Goal: Transaction & Acquisition: Subscribe to service/newsletter

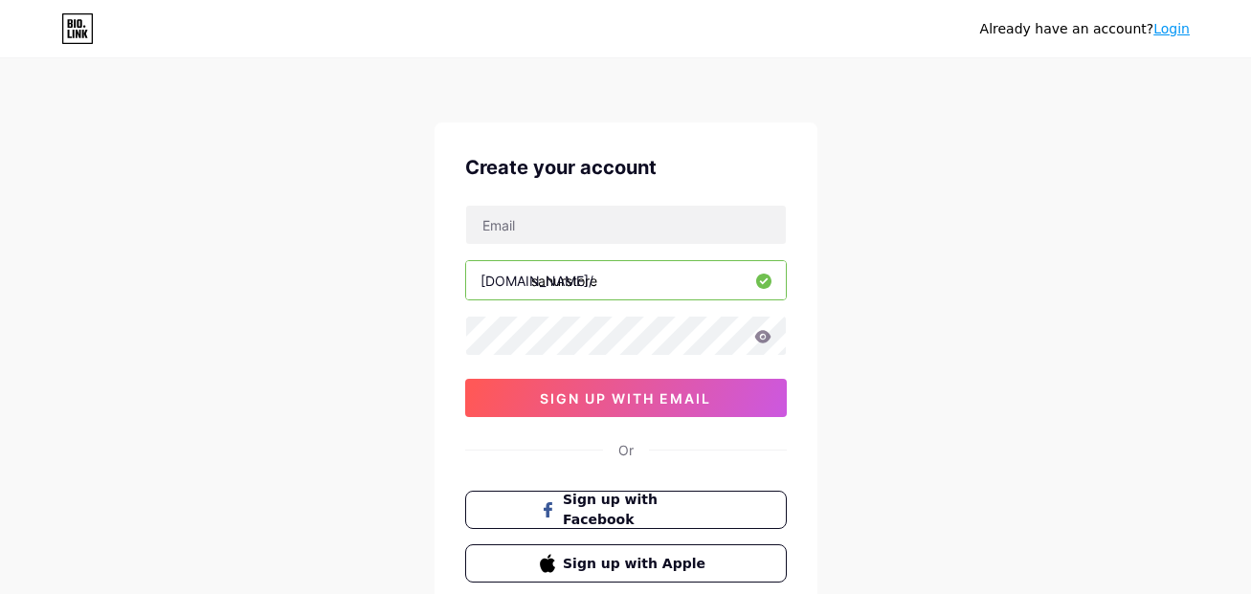
scroll to position [138, 0]
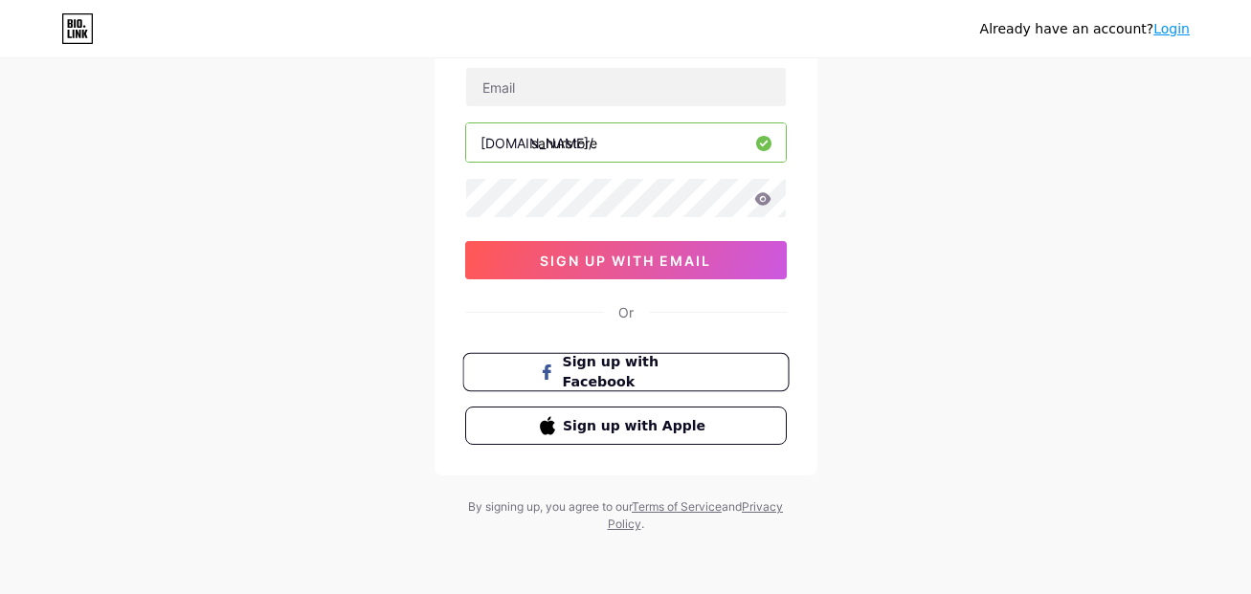
click at [674, 373] on span "Sign up with Facebook" at bounding box center [637, 372] width 150 height 41
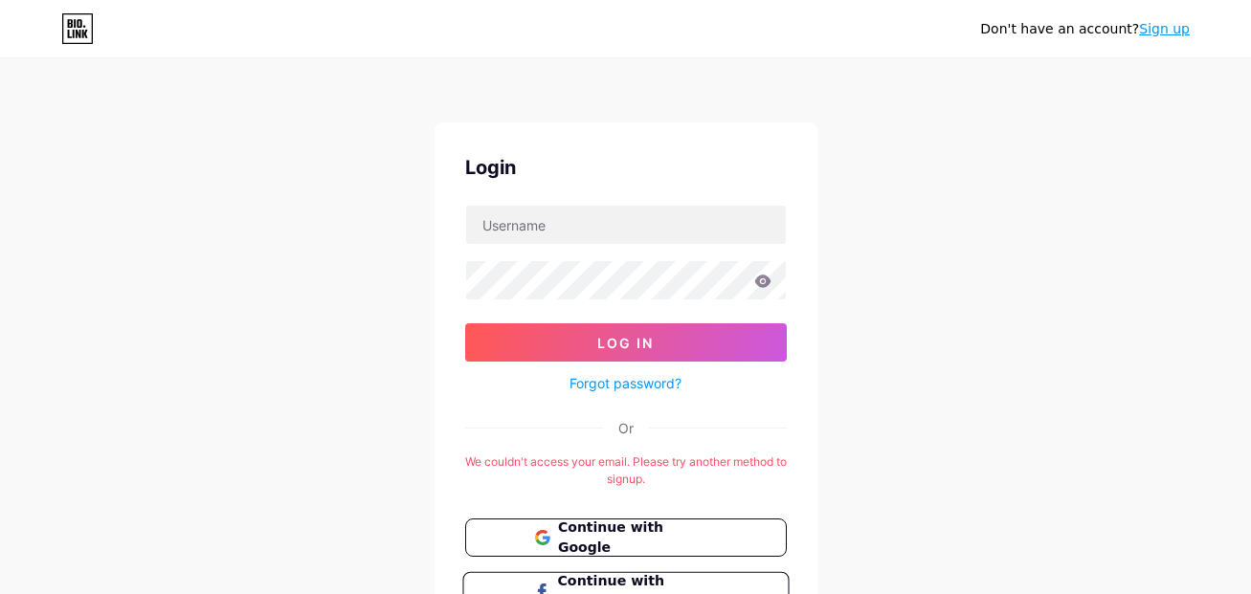
scroll to position [161, 0]
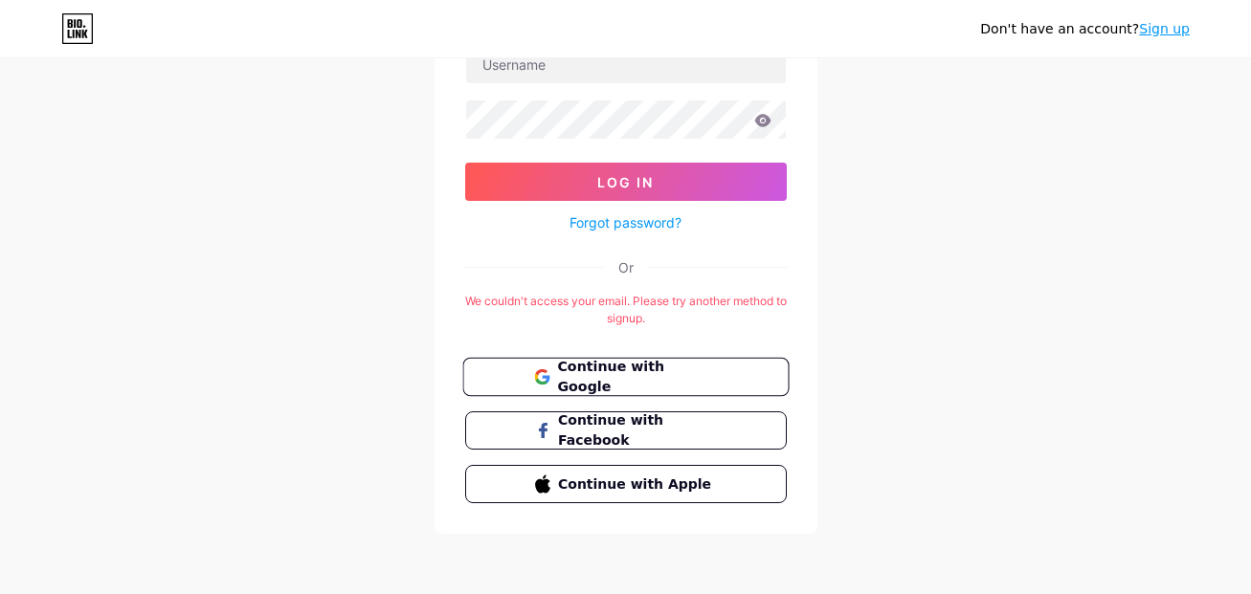
click at [623, 391] on button "Continue with Google" at bounding box center [625, 377] width 326 height 39
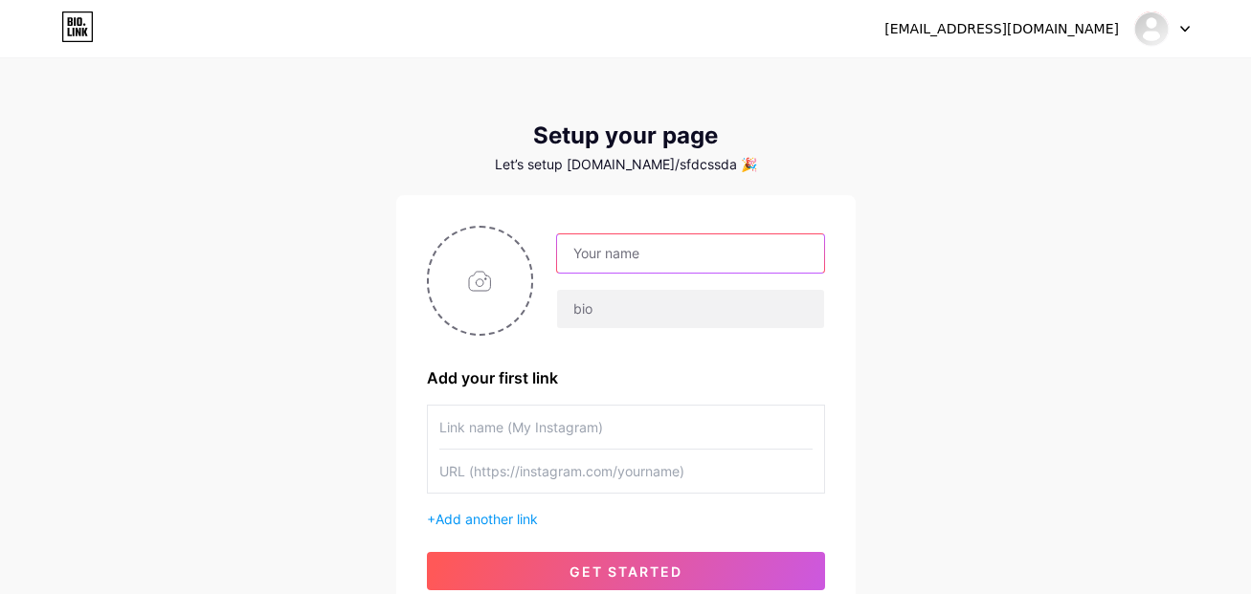
click at [613, 245] on input "text" at bounding box center [690, 254] width 266 height 38
type input "sahur store"
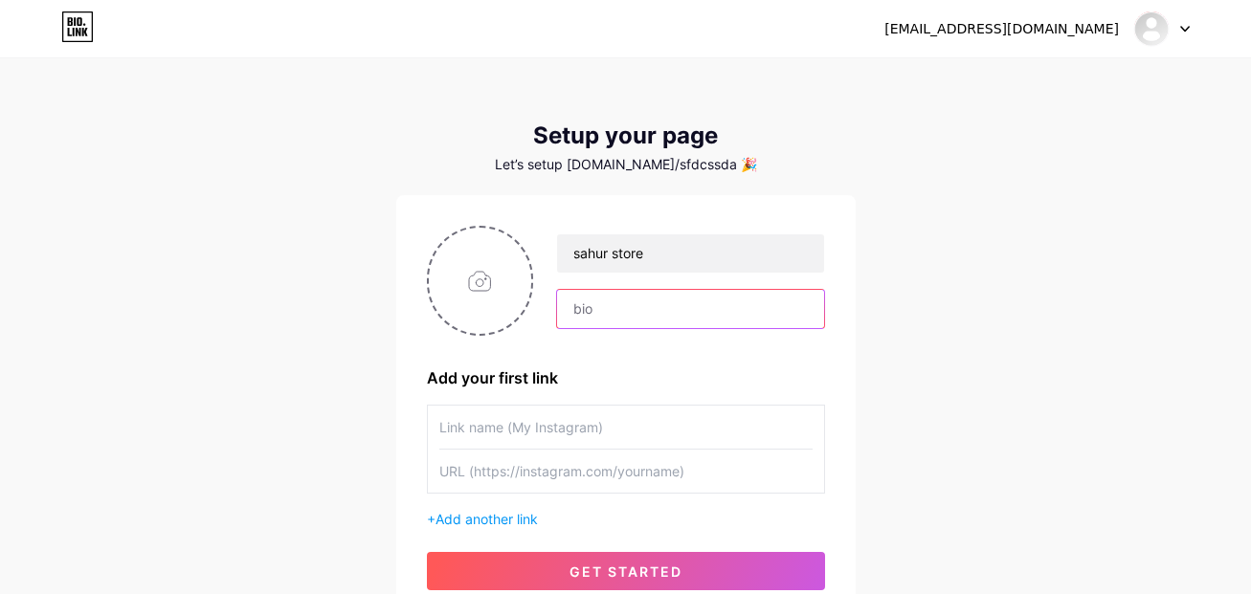
click at [638, 320] on input "text" at bounding box center [690, 309] width 266 height 38
type input "a 01 do momento!"
click at [572, 415] on input "text" at bounding box center [625, 427] width 373 height 43
click at [572, 417] on input "text" at bounding box center [625, 427] width 373 height 43
drag, startPoint x: 542, startPoint y: 405, endPoint x: 455, endPoint y: 422, distance: 88.8
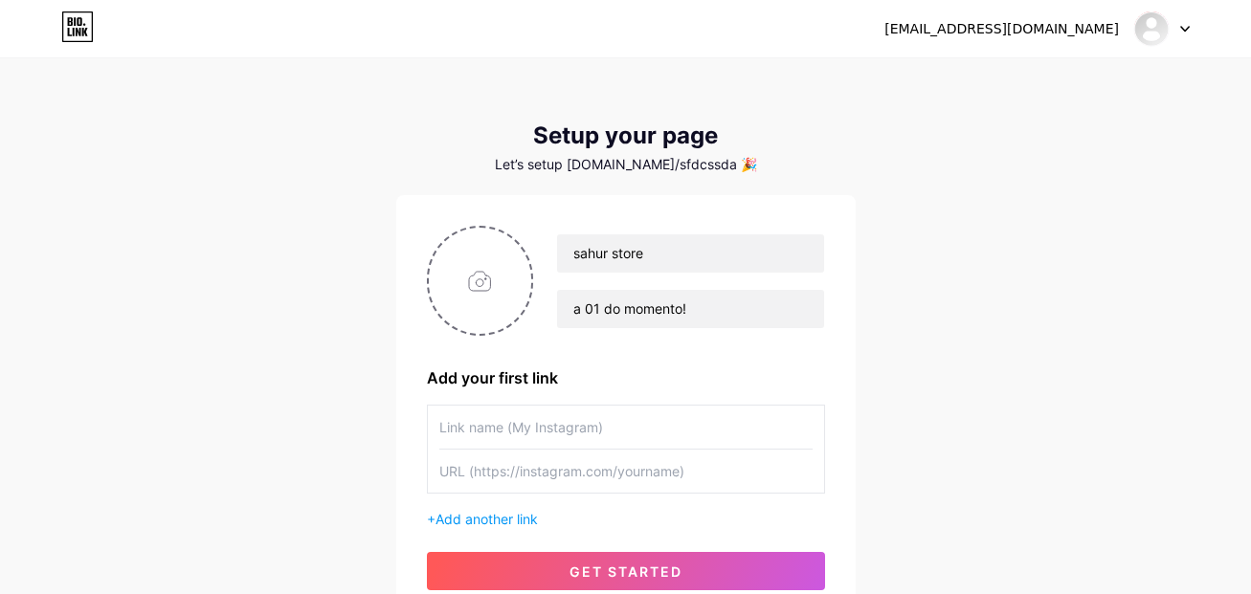
click at [504, 425] on input "text" at bounding box center [625, 427] width 373 height 43
click at [399, 414] on div "sahur store a 01 do momento! Add your first link + Add another link get started" at bounding box center [625, 408] width 459 height 426
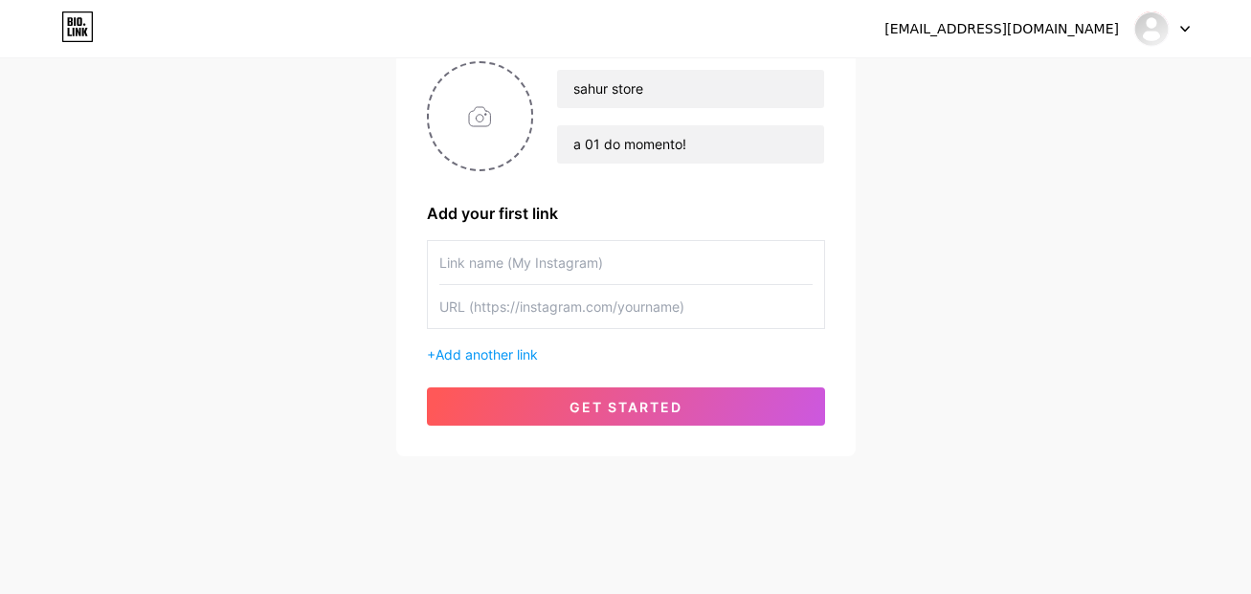
click at [581, 274] on input "text" at bounding box center [625, 262] width 373 height 43
type input "j"
type input "japzzw"
click at [591, 302] on input "text" at bounding box center [625, 306] width 373 height 43
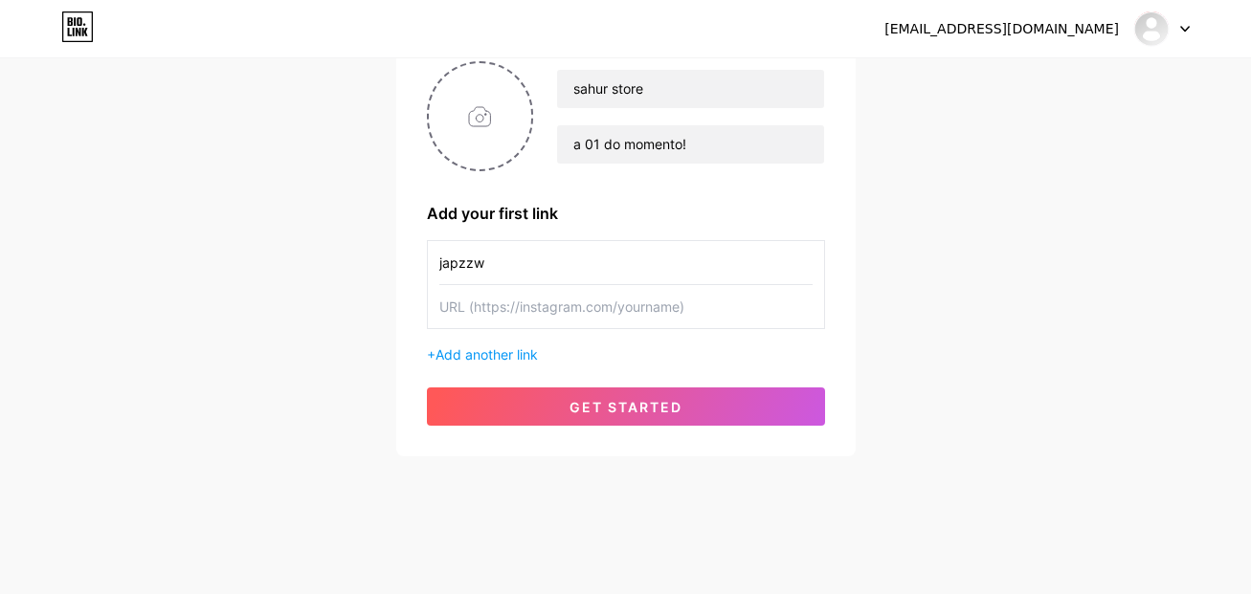
click at [550, 325] on input "text" at bounding box center [625, 306] width 373 height 43
paste input "https://www.instagram.com/japzzw"
type input "https://www.instagram.com/japzzw"
click at [577, 264] on input "japzzw" at bounding box center [625, 262] width 373 height 43
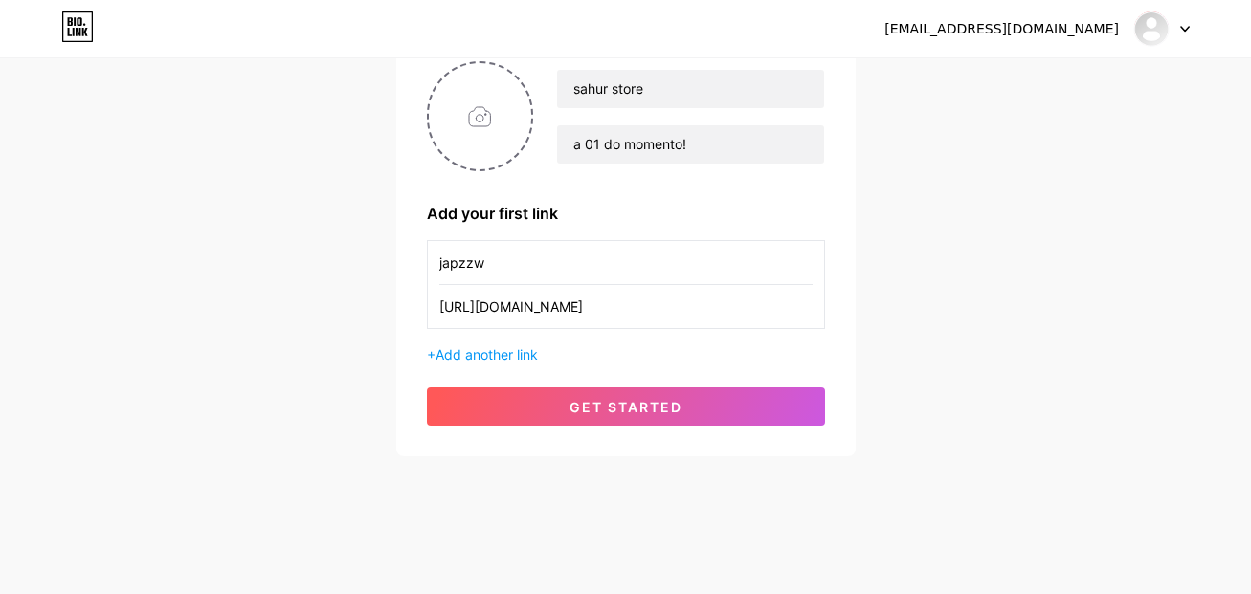
click at [608, 266] on input "japzzw" at bounding box center [625, 262] width 373 height 43
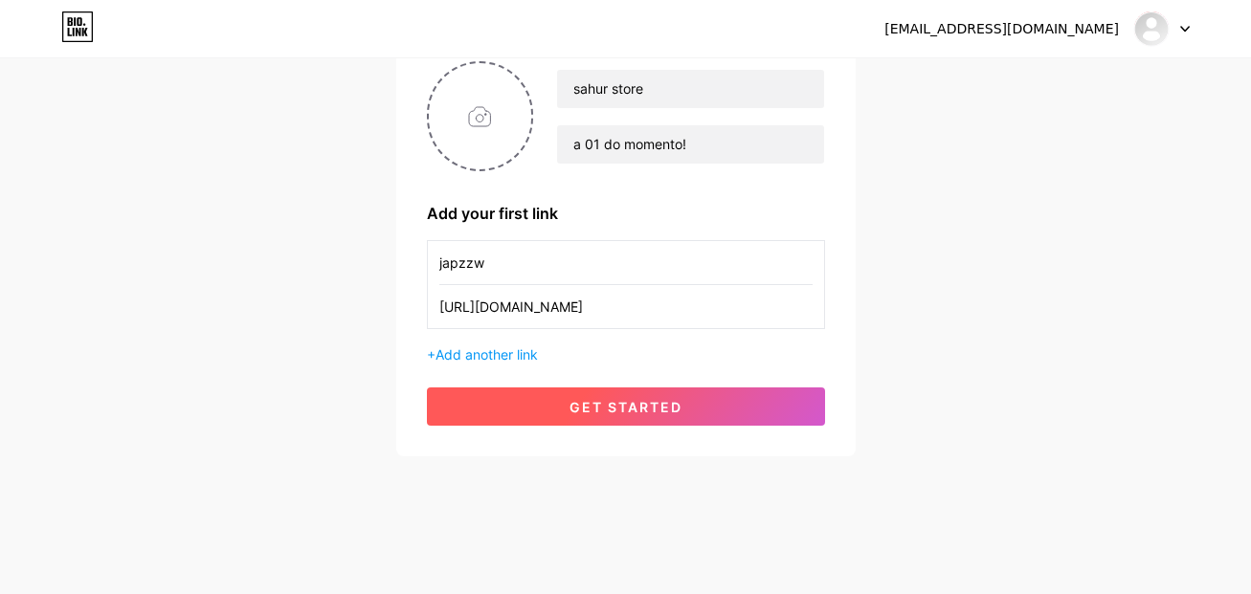
click at [599, 411] on span "get started" at bounding box center [626, 407] width 113 height 16
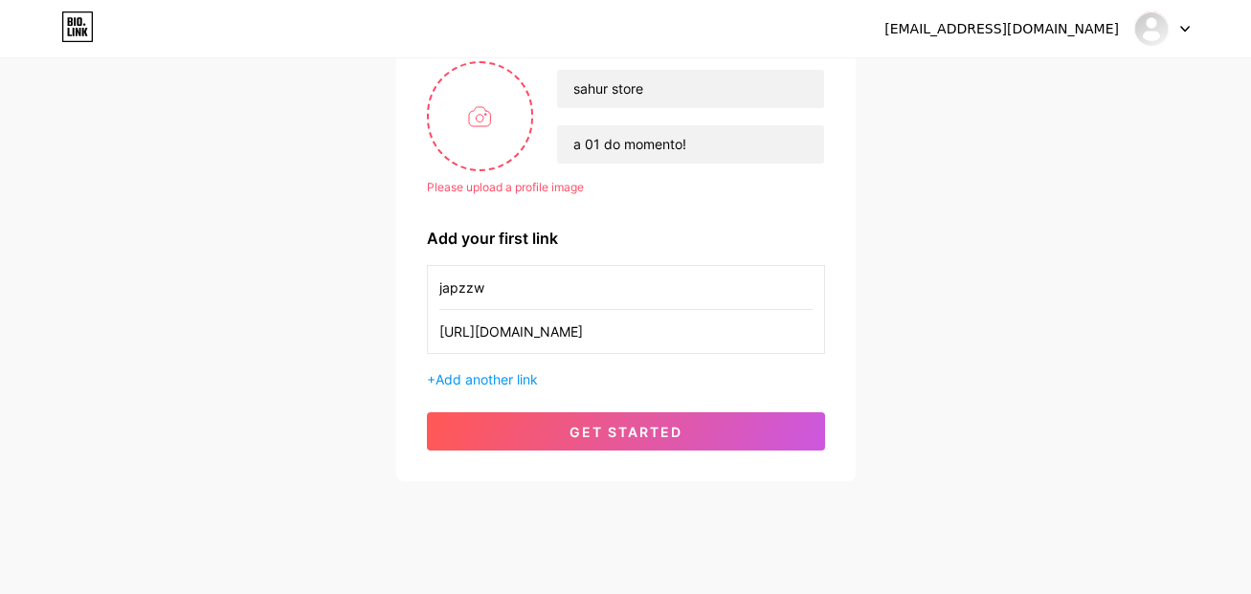
scroll to position [0, 0]
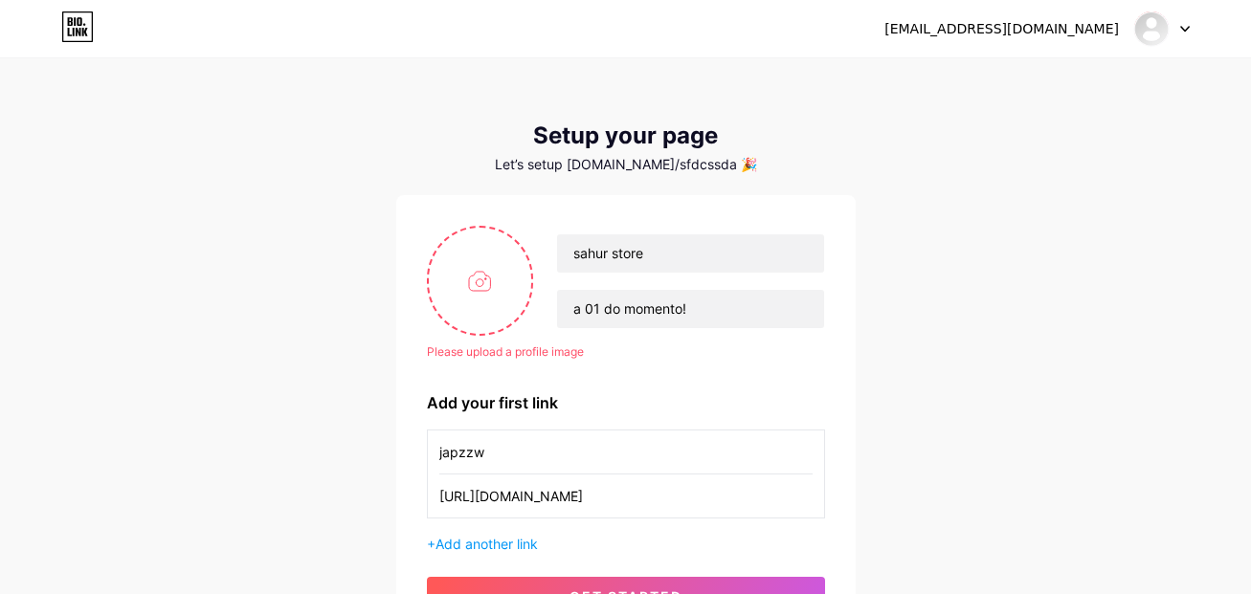
click at [101, 150] on div "dasdaadasfdcss@gmail.com Dashboard Logout Setup your page Let’s setup bio.link/…" at bounding box center [625, 353] width 1251 height 707
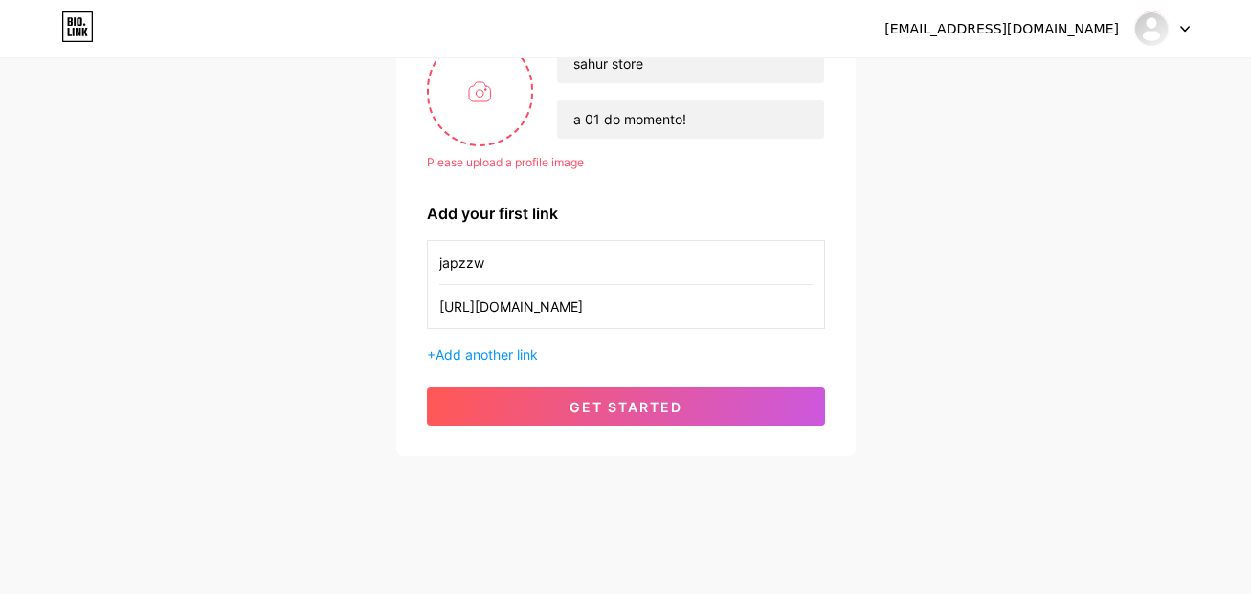
click at [433, 146] on div "Please upload a profile image sahur store a 01 do momento!" at bounding box center [626, 91] width 398 height 110
click at [478, 129] on input "file" at bounding box center [480, 91] width 103 height 106
type input "C:\fakepath\Imagem do WhatsApp de 2025-08-13 à(s) 15.26.35_7191c0eb.jpg"
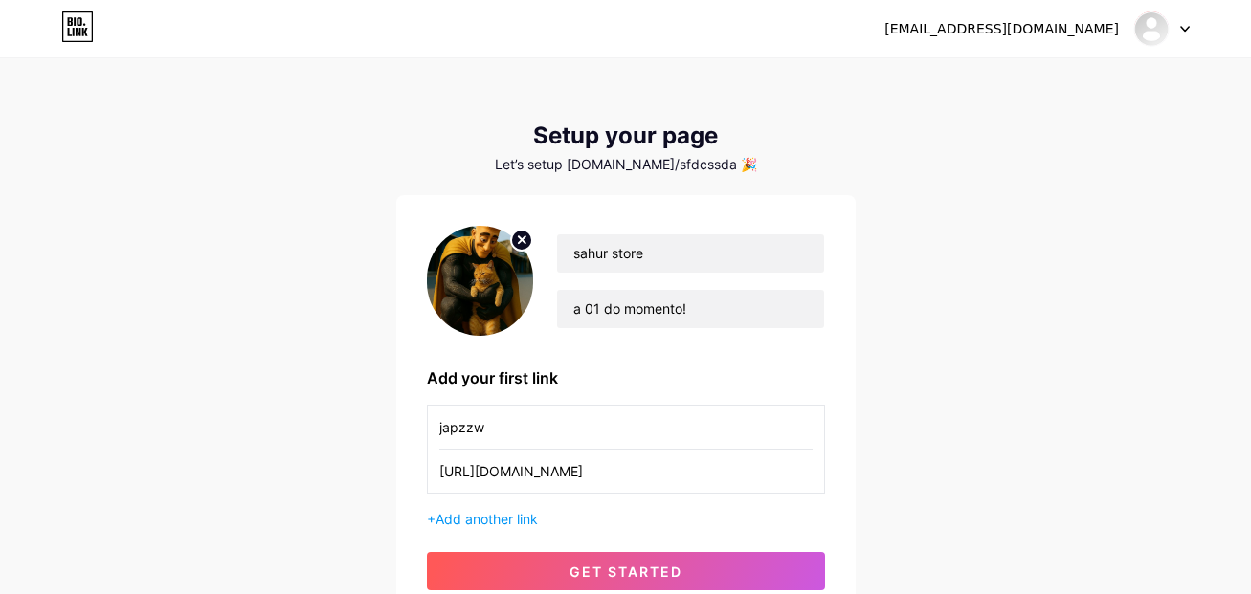
scroll to position [165, 0]
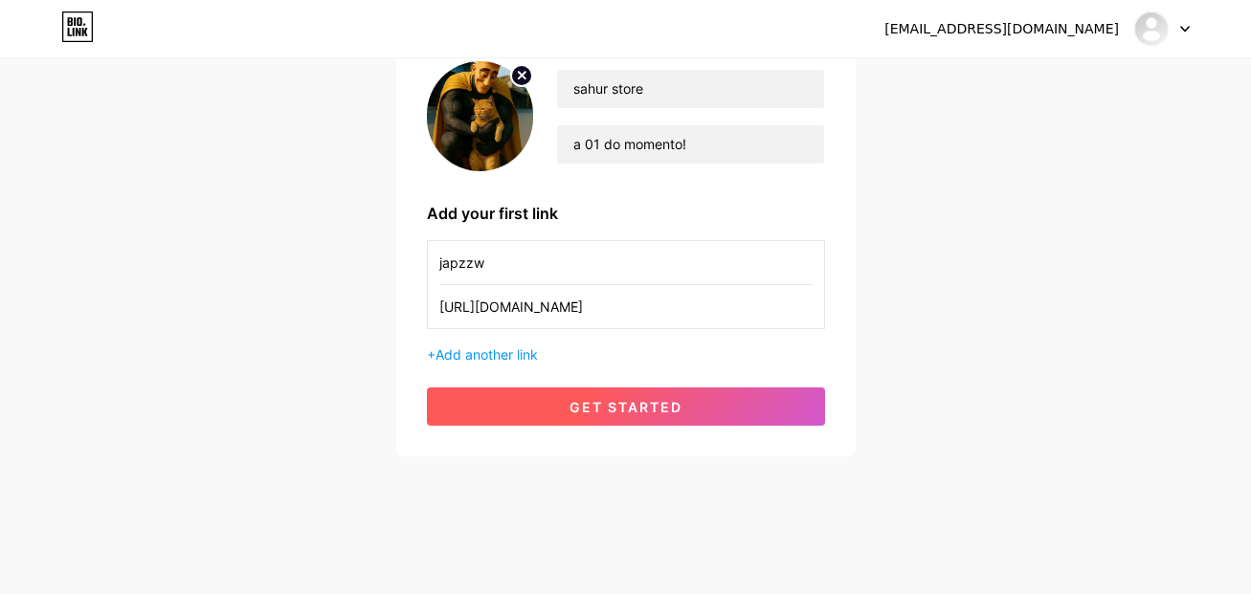
click at [594, 408] on span "get started" at bounding box center [626, 407] width 113 height 16
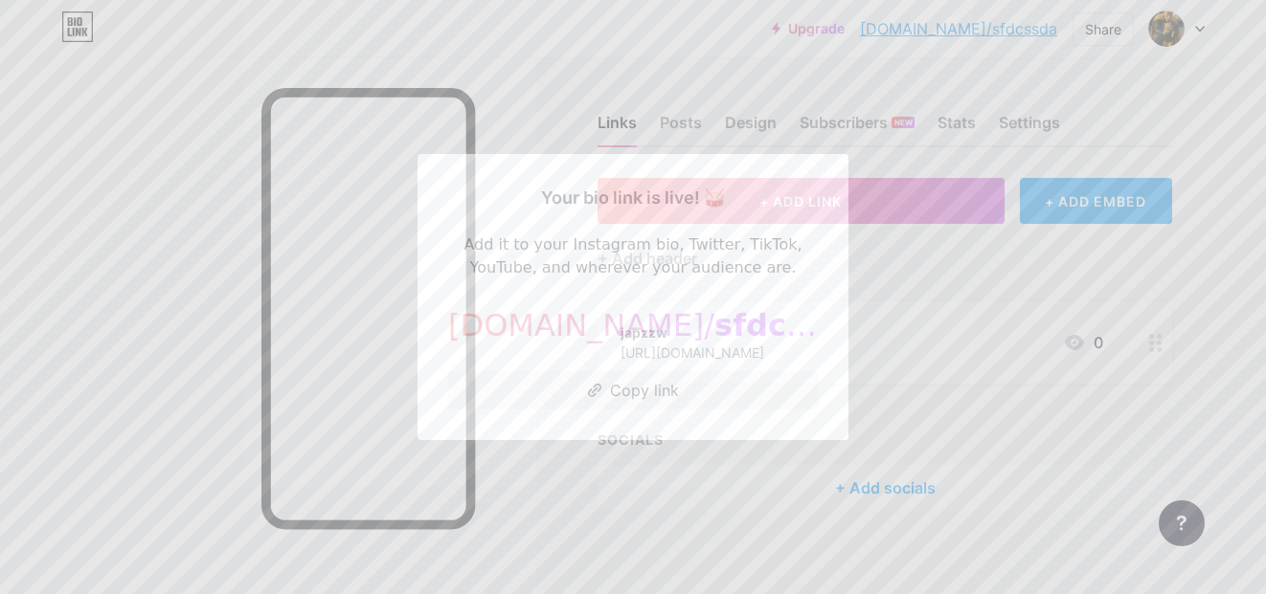
click at [522, 480] on div at bounding box center [633, 297] width 1266 height 594
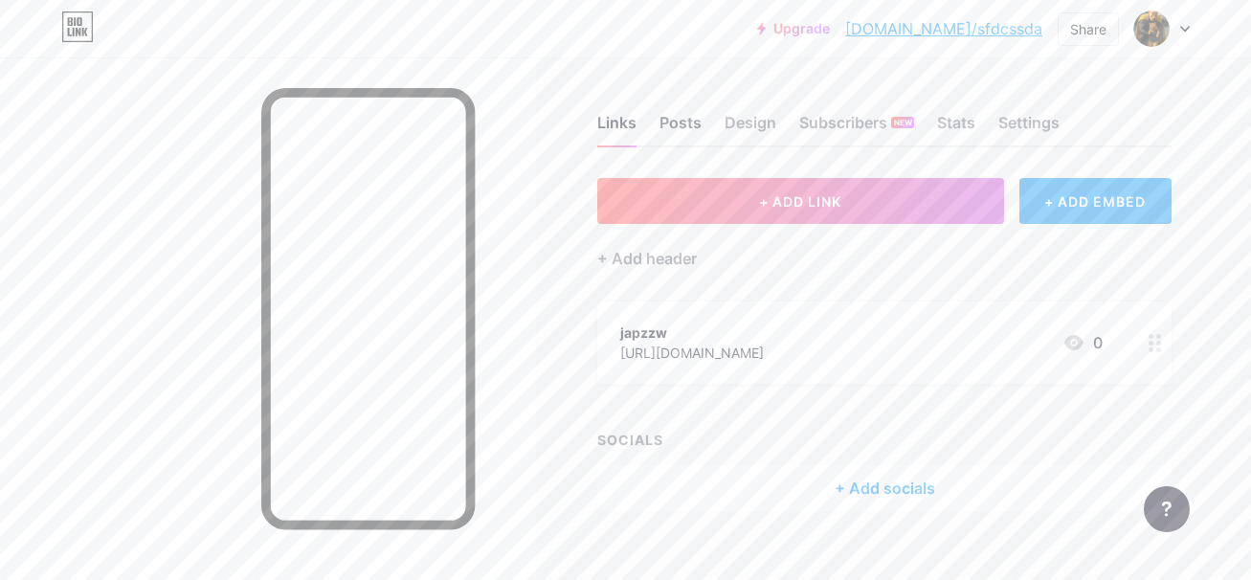
click at [674, 122] on div "Posts" at bounding box center [681, 128] width 42 height 34
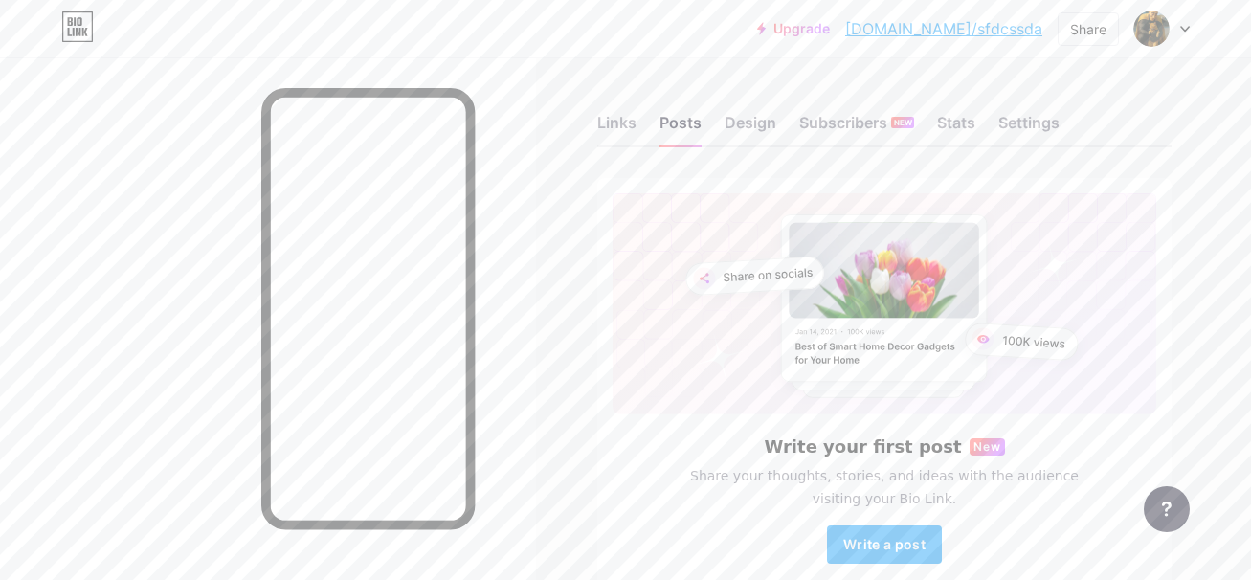
click at [650, 397] on rect at bounding box center [885, 303] width 544 height 221
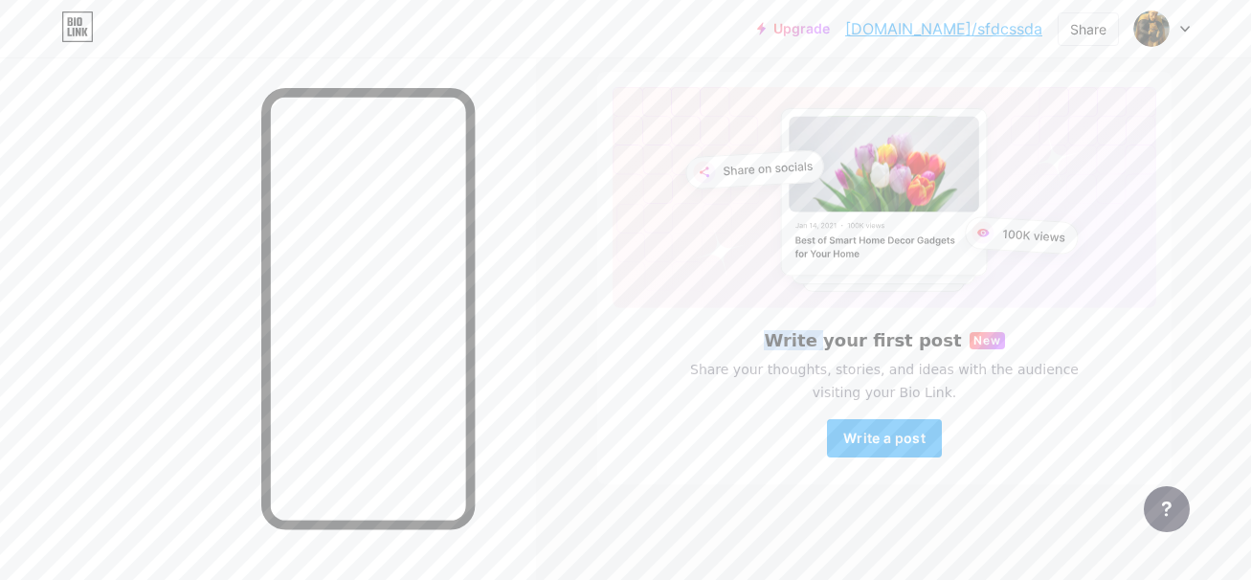
click at [820, 410] on div "Write your first post New Share your thoughts, stories, and ideas with the audi…" at bounding box center [885, 394] width 544 height 126
click at [855, 437] on span "Write a post" at bounding box center [884, 438] width 82 height 16
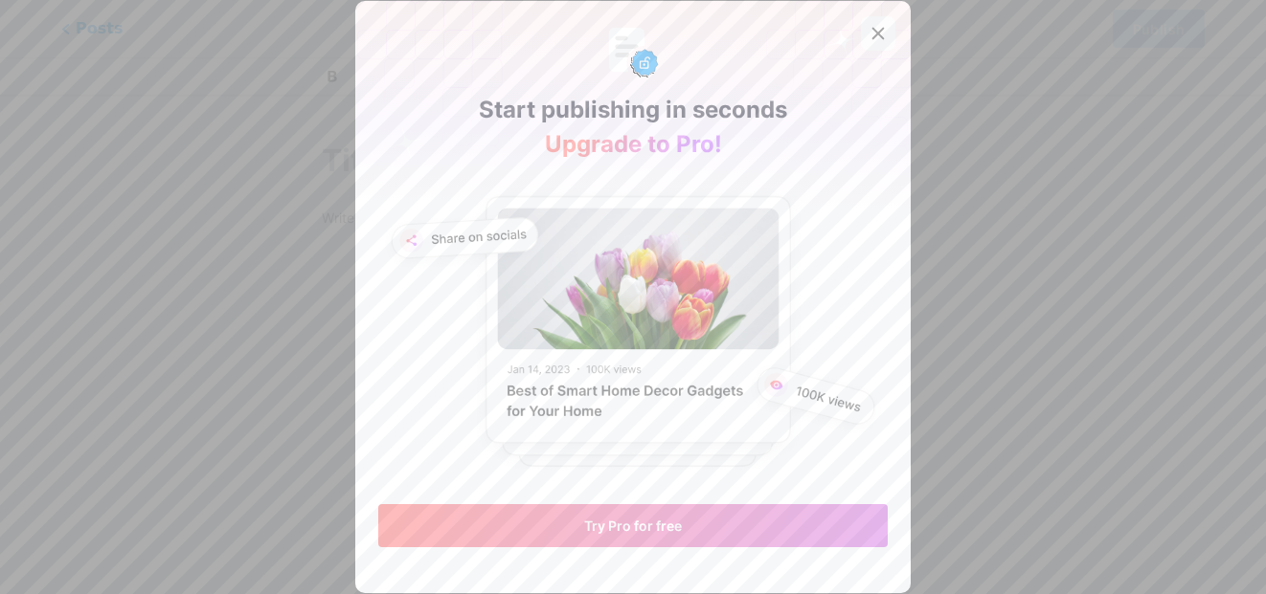
click at [870, 40] on icon at bounding box center [877, 33] width 15 height 15
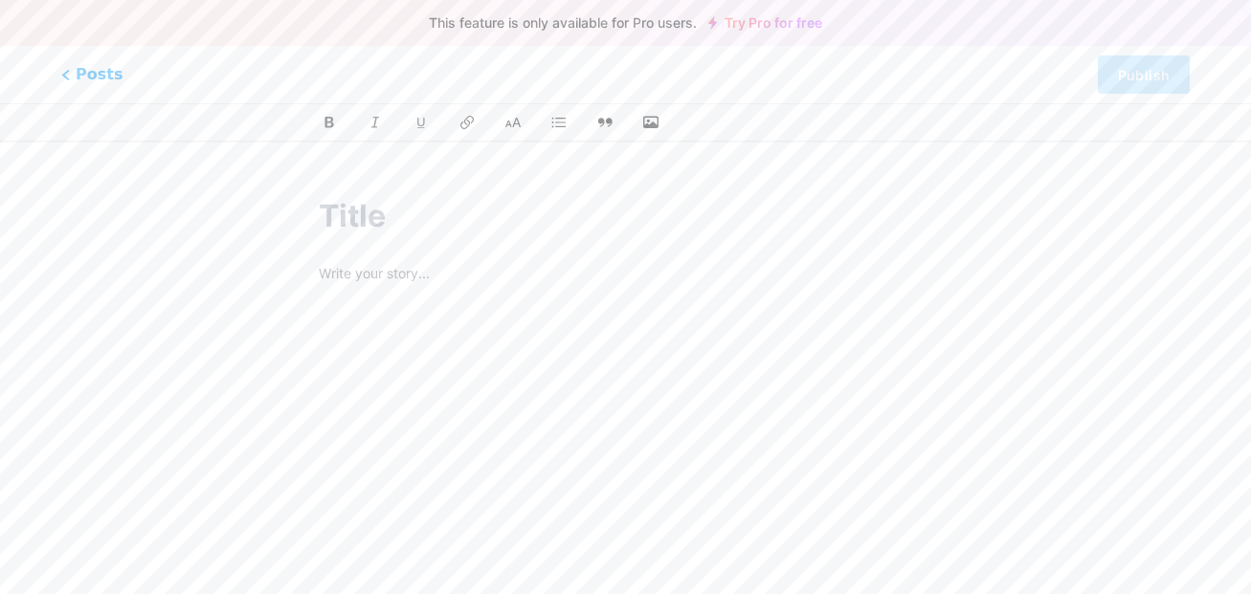
click at [38, 77] on div "Posts Publish" at bounding box center [625, 74] width 1251 height 57
click at [64, 80] on span "Posts" at bounding box center [92, 74] width 68 height 25
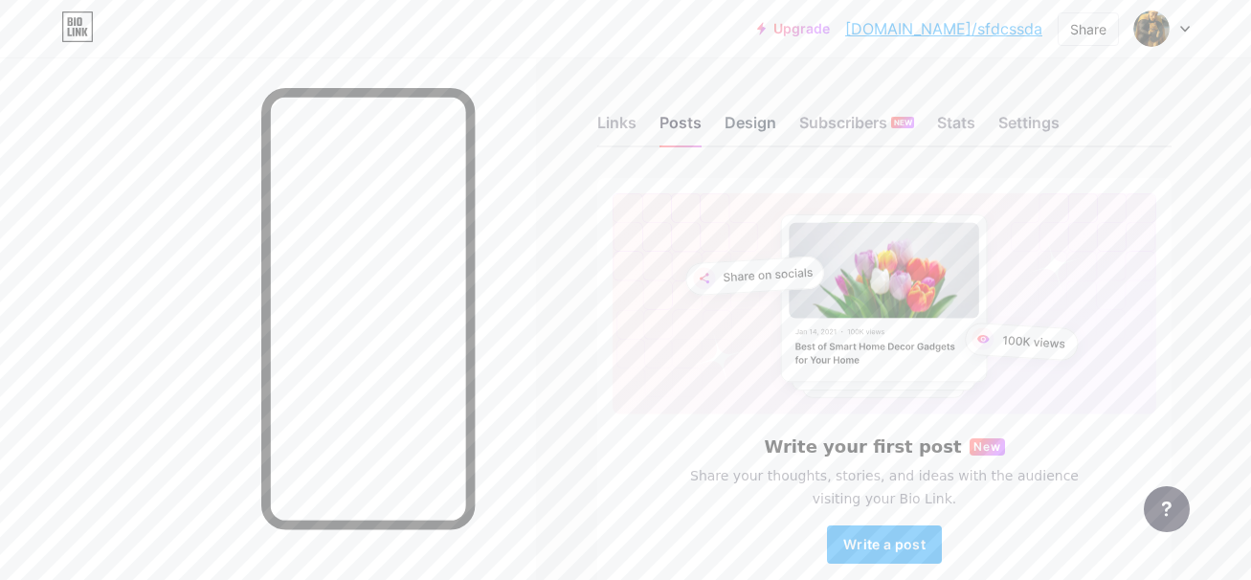
click at [746, 117] on div "Design" at bounding box center [751, 128] width 52 height 34
click at [959, 124] on div "Stats" at bounding box center [956, 128] width 38 height 34
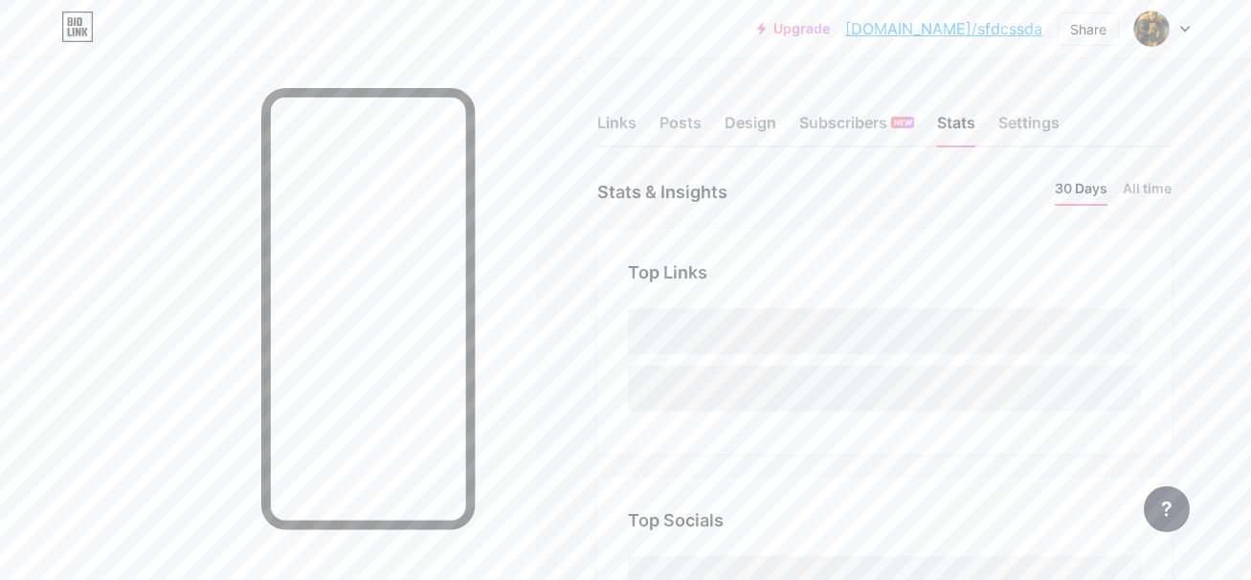
click at [635, 106] on div "Links Posts Design Subscribers NEW Stats Settings" at bounding box center [884, 113] width 574 height 67
click at [621, 115] on div "Links" at bounding box center [616, 128] width 39 height 34
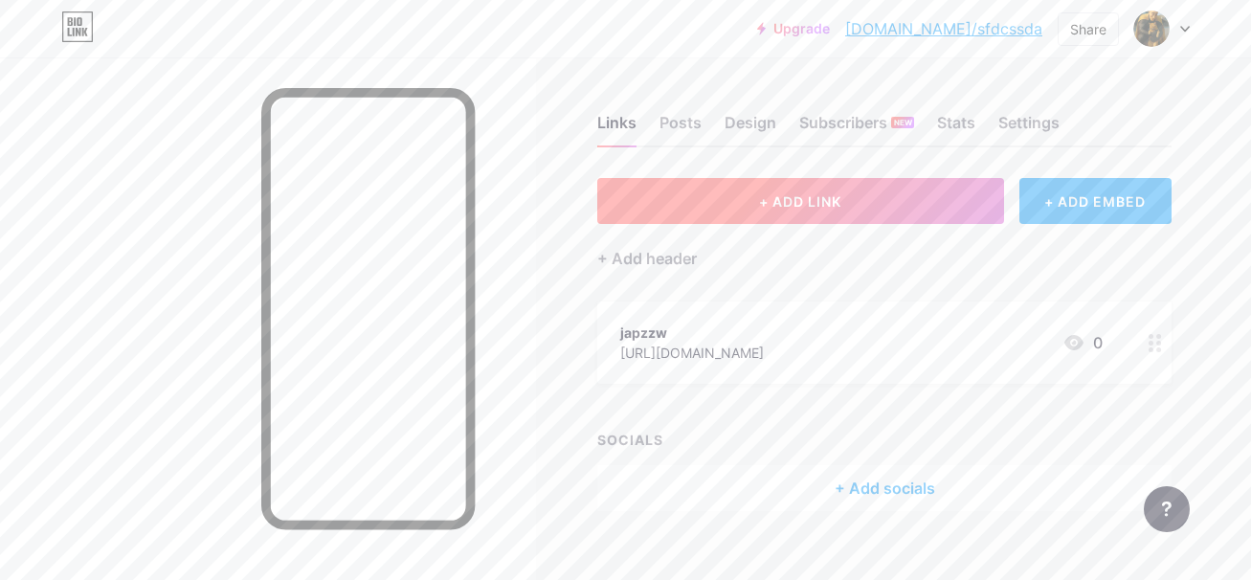
scroll to position [26, 0]
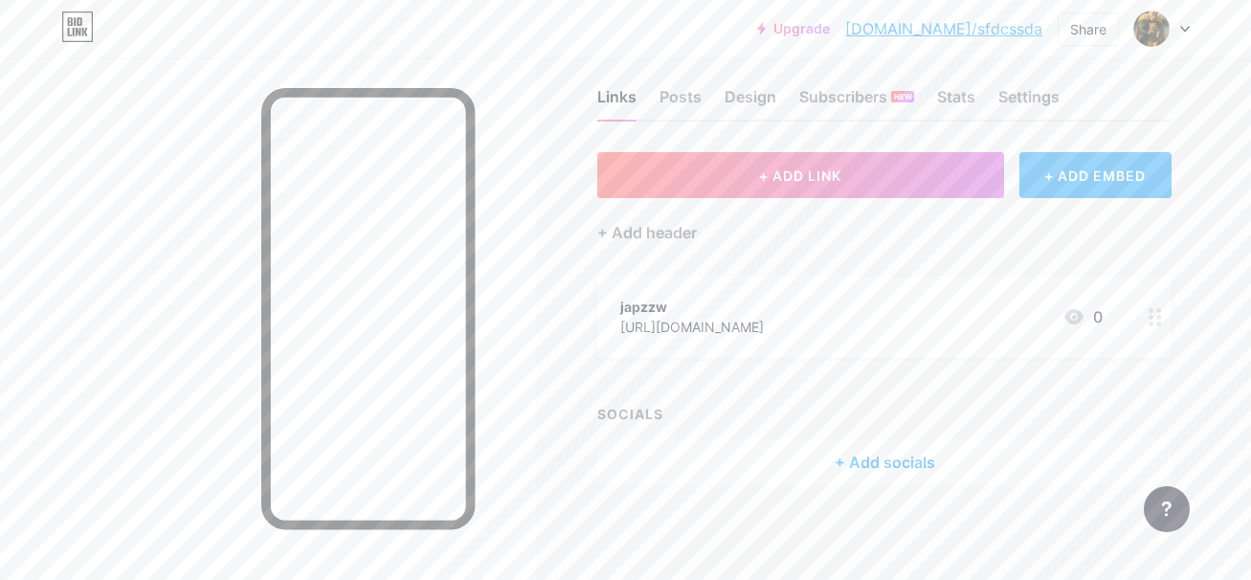
click at [1078, 186] on div "+ ADD EMBED" at bounding box center [1095, 175] width 152 height 46
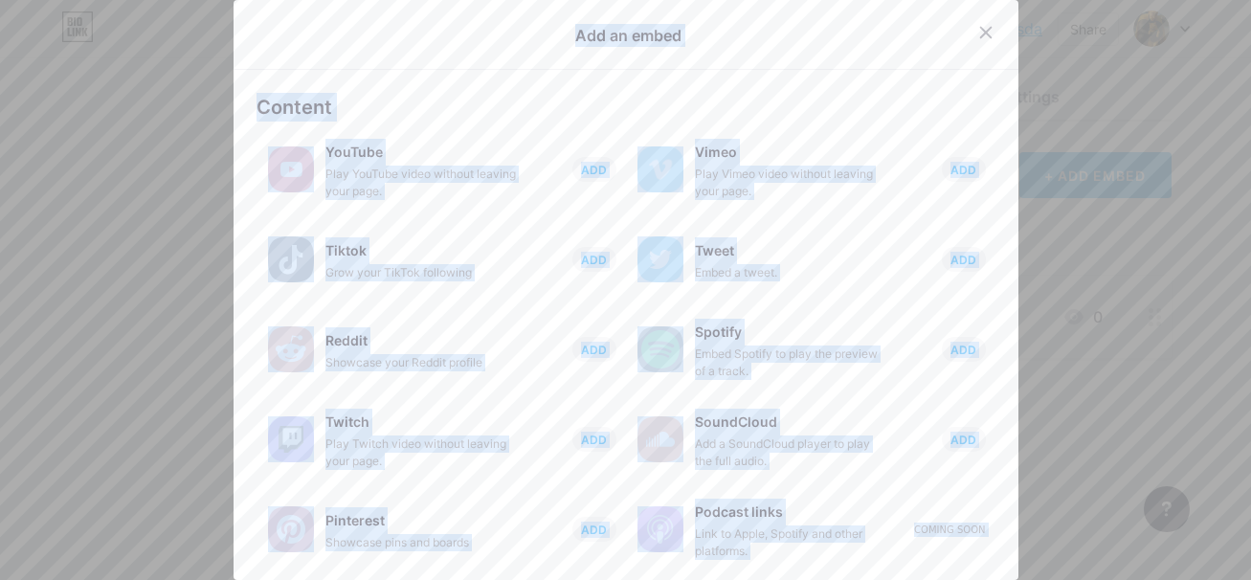
click at [1078, 186] on div at bounding box center [625, 290] width 1251 height 580
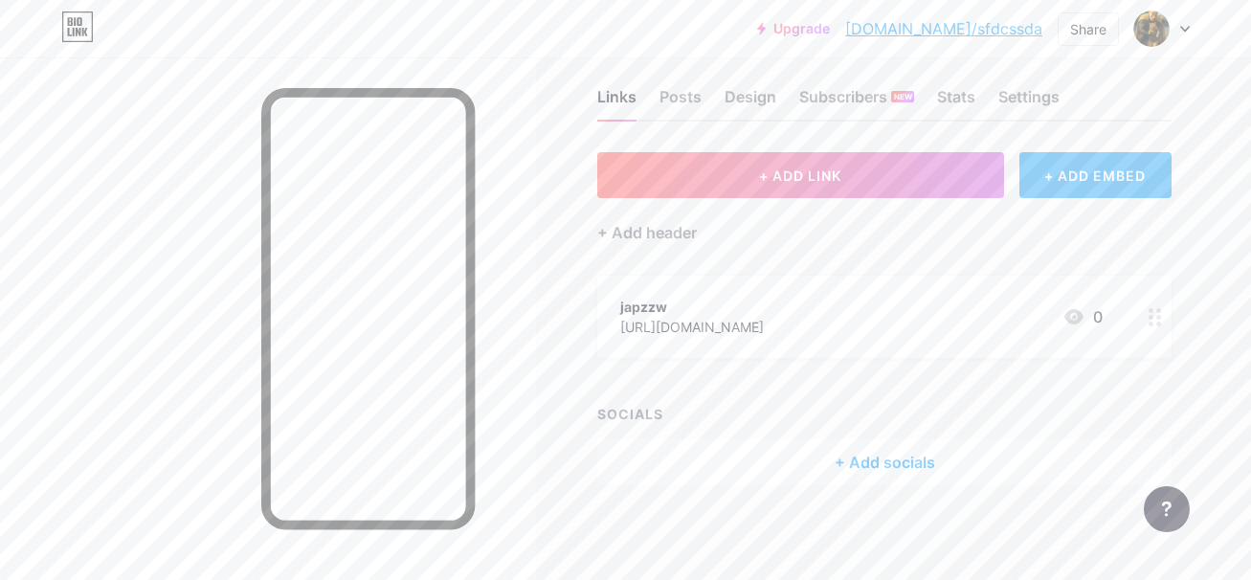
click at [1086, 160] on div "+ ADD EMBED" at bounding box center [1095, 175] width 152 height 46
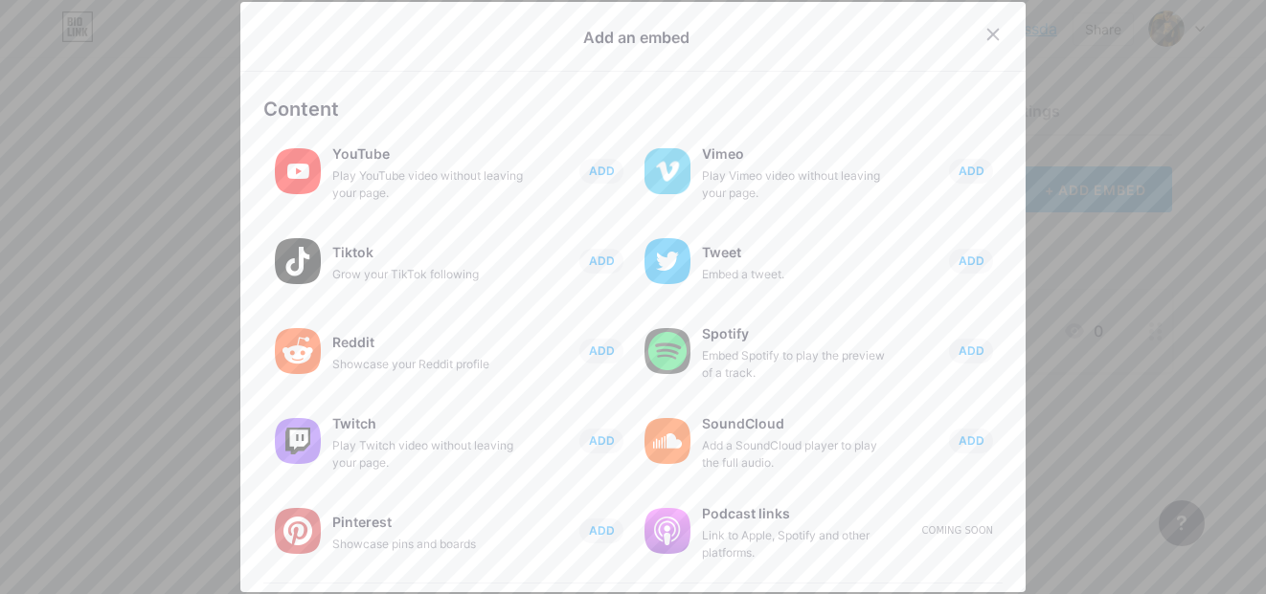
click at [1088, 171] on div at bounding box center [633, 297] width 1266 height 594
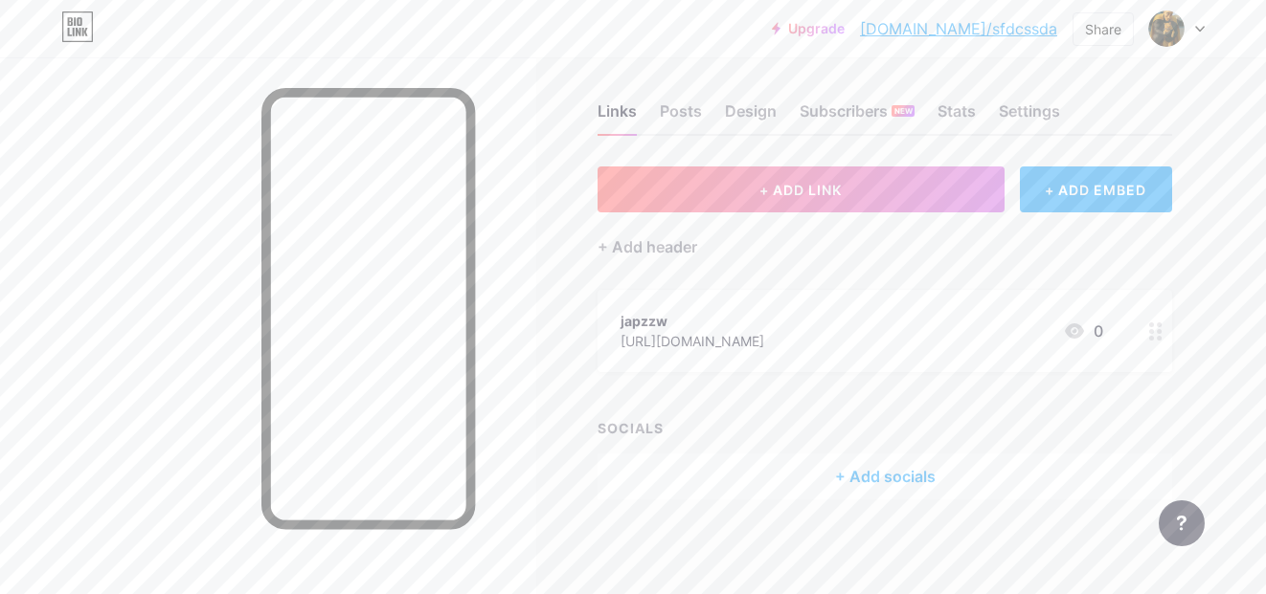
click at [1088, 171] on div "+ ADD EMBED" at bounding box center [1095, 190] width 152 height 46
